Goal: Download file/media

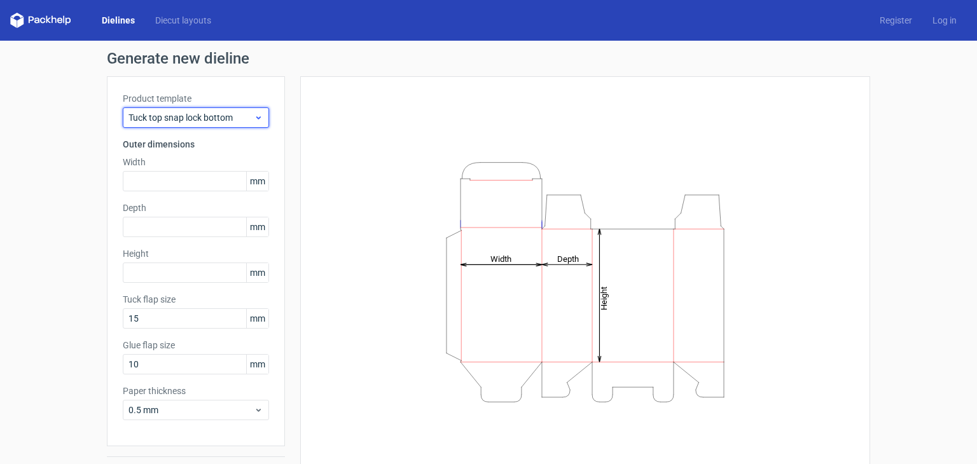
click at [223, 121] on span "Tuck top snap lock bottom" at bounding box center [190, 117] width 125 height 13
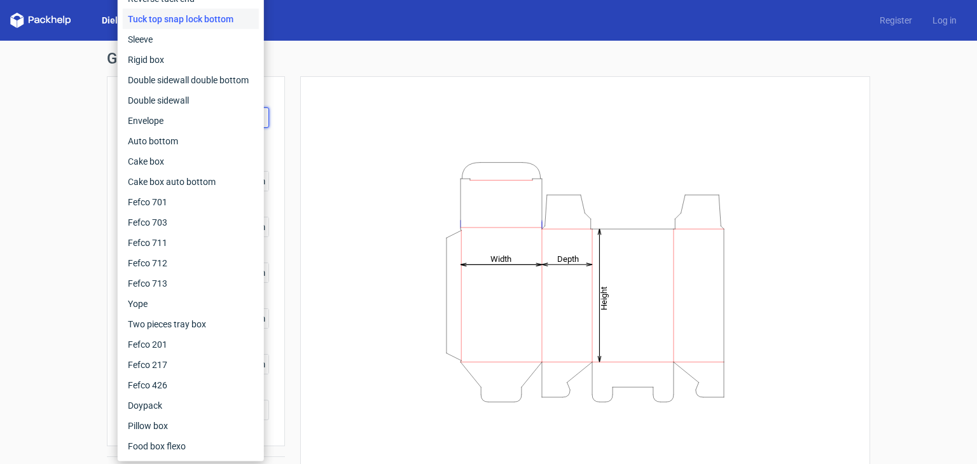
click at [316, 123] on div "Height Depth Width" at bounding box center [585, 282] width 538 height 380
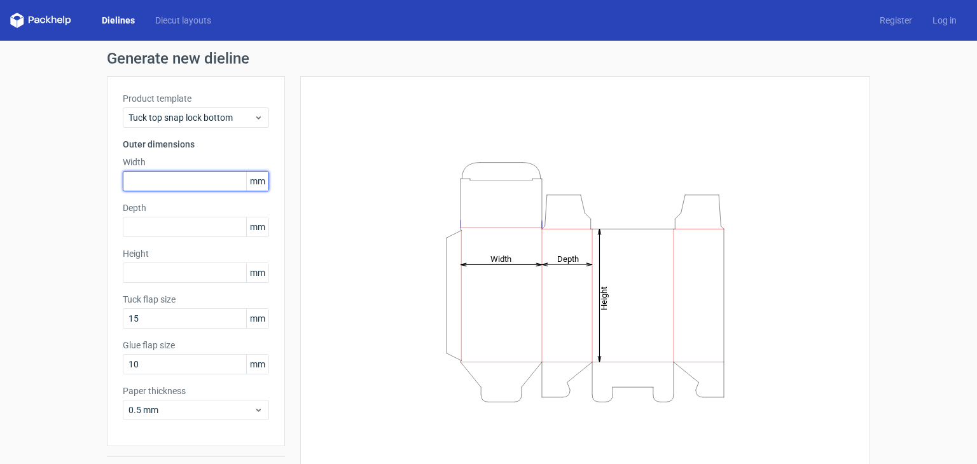
click at [148, 177] on input "text" at bounding box center [196, 181] width 146 height 20
click at [256, 186] on span "mm" at bounding box center [257, 181] width 22 height 19
click at [183, 177] on input "text" at bounding box center [196, 181] width 146 height 20
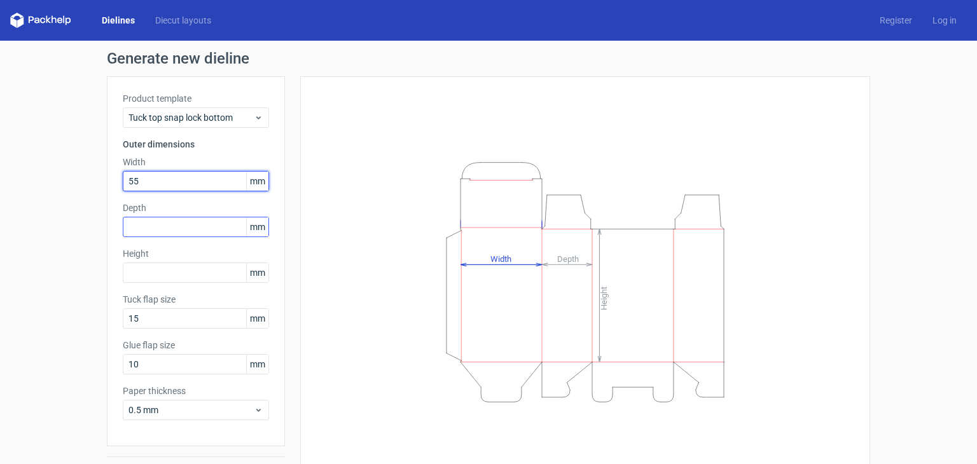
type input "55"
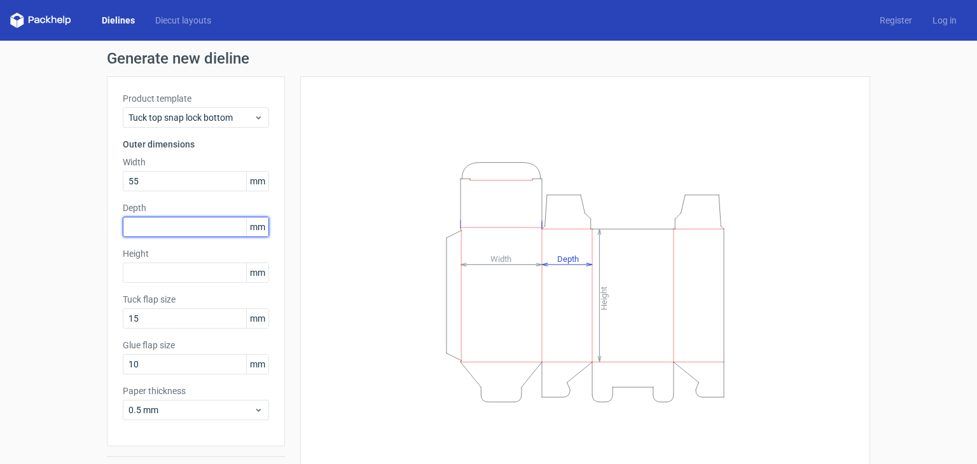
click at [184, 222] on input "text" at bounding box center [196, 227] width 146 height 20
type input "55"
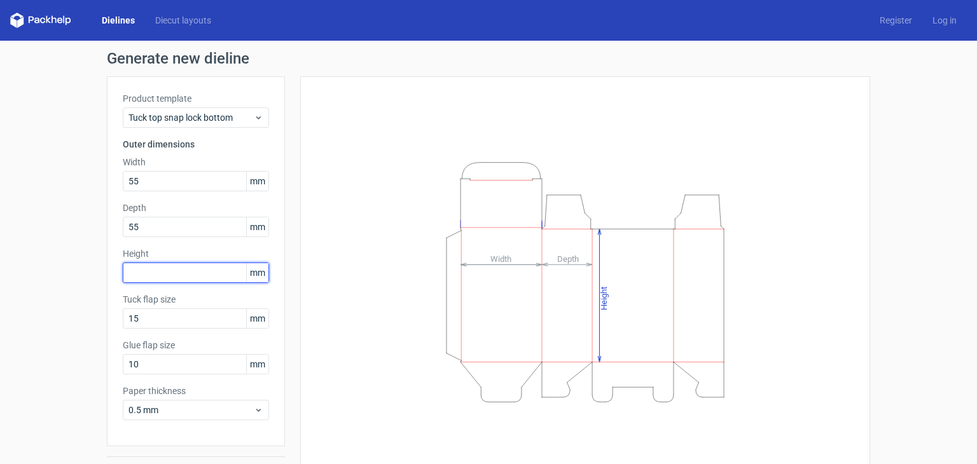
click at [184, 267] on input "text" at bounding box center [196, 273] width 146 height 20
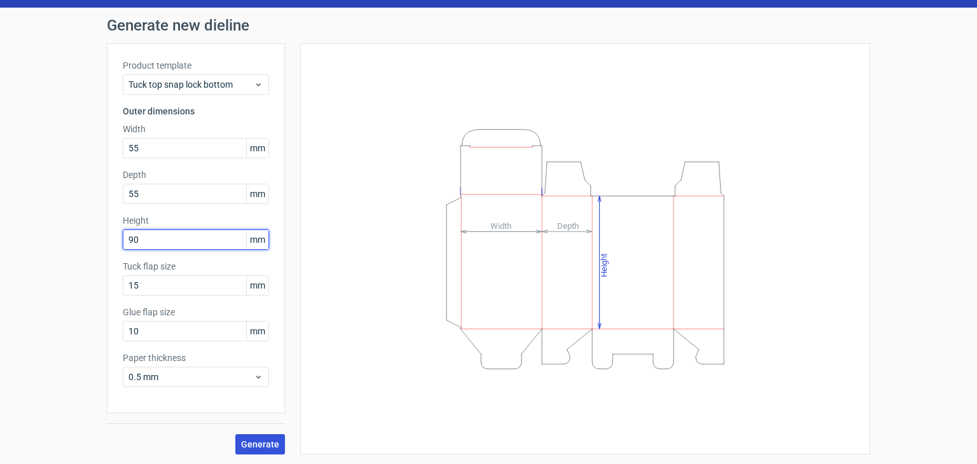
type input "90"
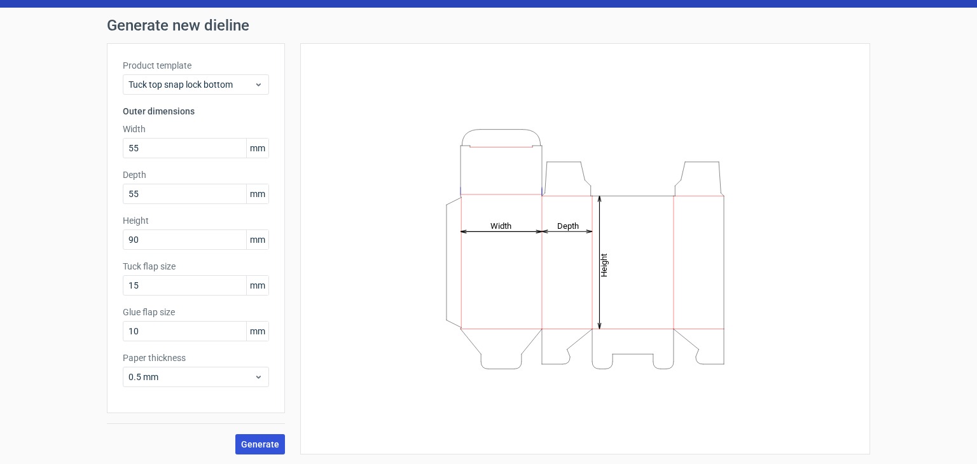
click at [249, 449] on button "Generate" at bounding box center [260, 444] width 50 height 20
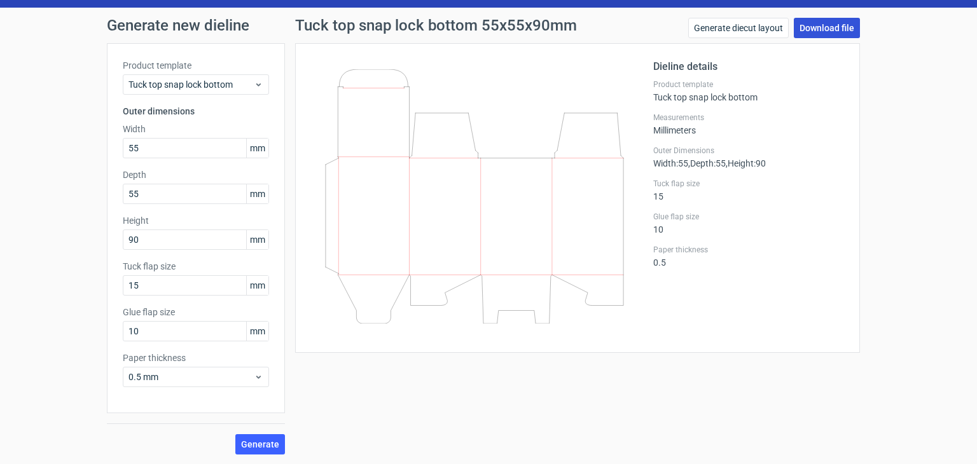
click at [834, 21] on link "Download file" at bounding box center [826, 28] width 66 height 20
